Goal: Navigation & Orientation: Find specific page/section

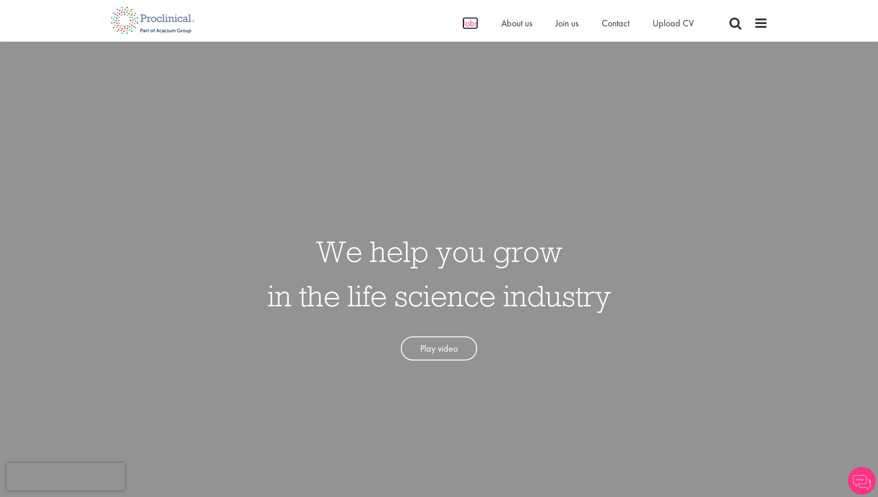
click at [473, 25] on span "Jobs" at bounding box center [470, 23] width 16 height 12
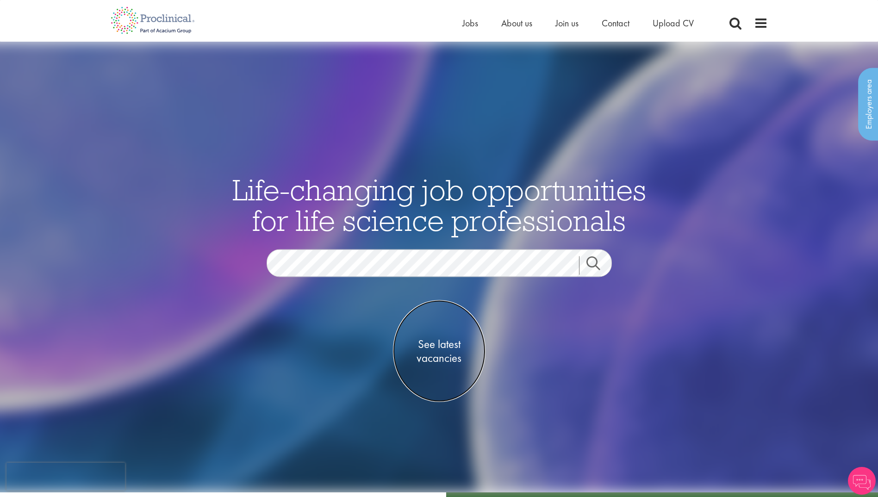
click at [448, 343] on span "See latest vacancies" at bounding box center [439, 351] width 93 height 28
